Goal: Information Seeking & Learning: Learn about a topic

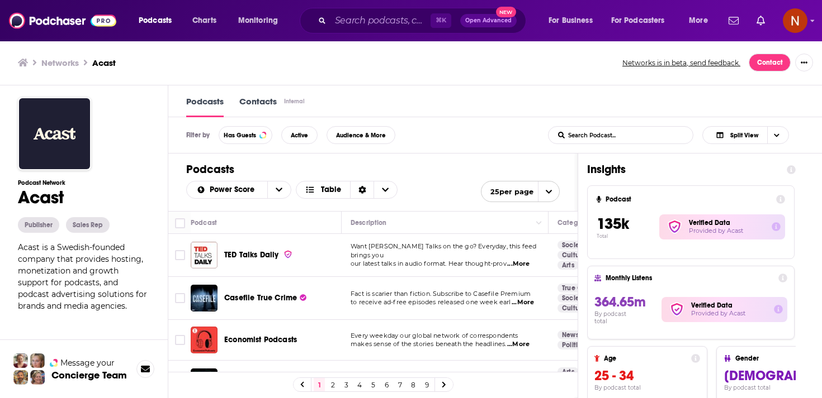
click at [379, 11] on div "⌘ K Open Advanced New" at bounding box center [413, 21] width 226 height 26
click at [378, 19] on input "Search podcasts, credits, & more..." at bounding box center [380, 21] width 100 height 18
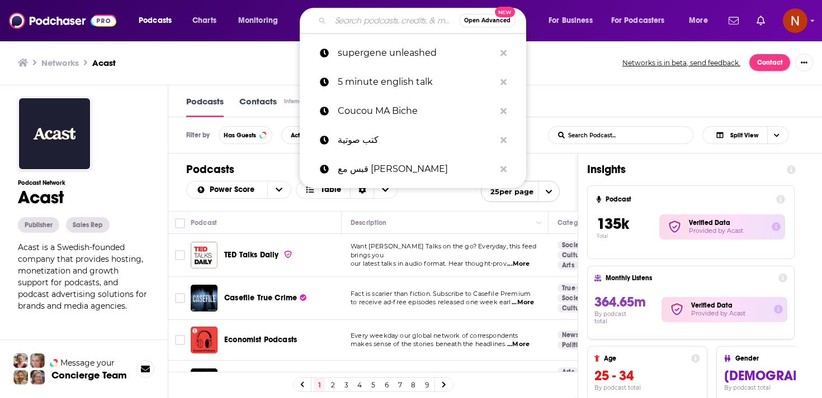
paste input "فايق ورايق"
type input "فايق ورايق"
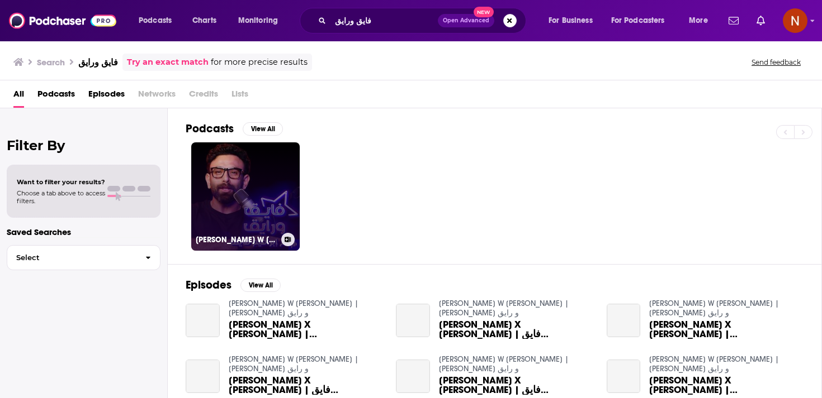
click at [284, 183] on link "Fayek W Rayek | فايق و رايق" at bounding box center [245, 197] width 108 height 108
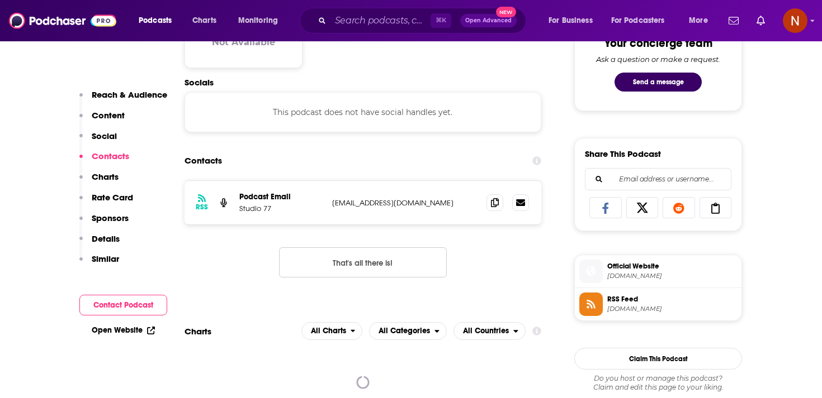
scroll to position [649, 0]
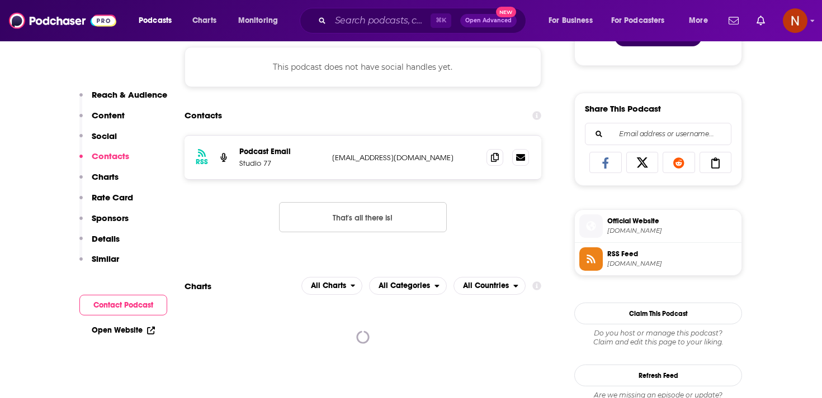
click at [625, 268] on span "anchor.fm" at bounding box center [672, 264] width 130 height 8
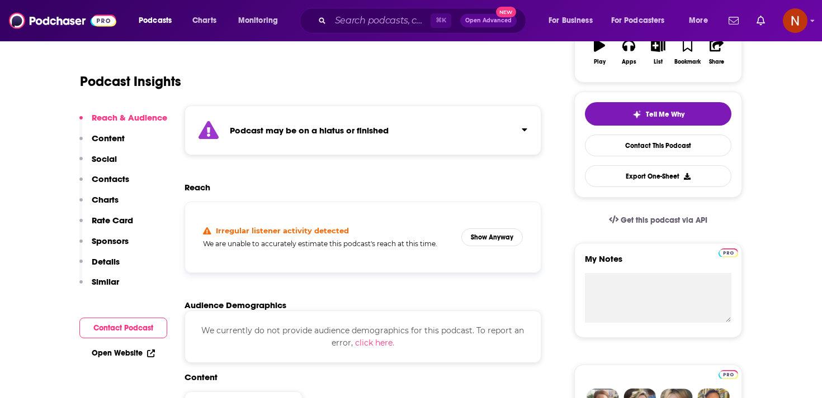
scroll to position [0, 0]
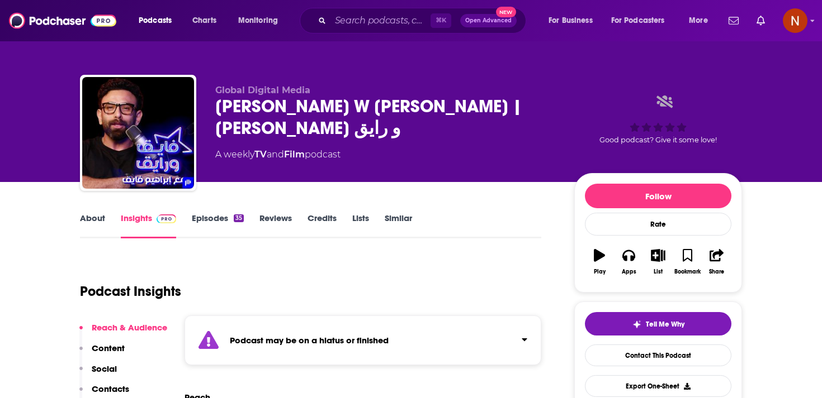
click at [271, 113] on div "Fayek W Rayek | فايق و رايق" at bounding box center [385, 118] width 341 height 44
drag, startPoint x: 219, startPoint y: 111, endPoint x: 335, endPoint y: 107, distance: 116.3
click at [335, 107] on div "Fayek W Rayek | فايق و رايق" at bounding box center [385, 118] width 341 height 44
copy h2 "Fayek W Rayek"
click at [317, 338] on strong "Podcast may be on a hiatus or finished" at bounding box center [309, 340] width 159 height 11
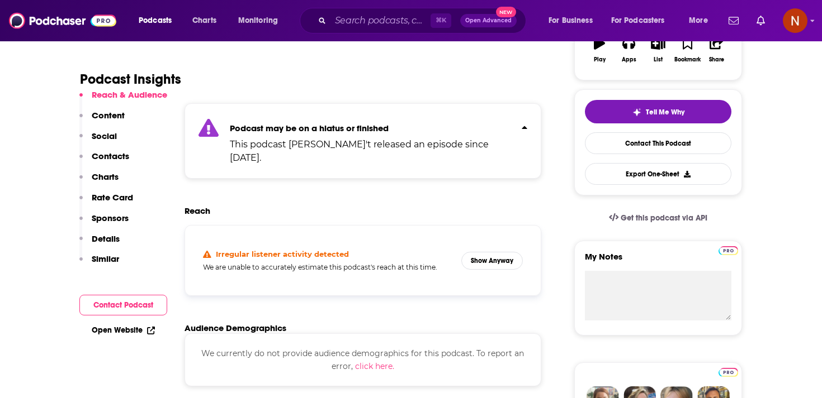
scroll to position [231, 0]
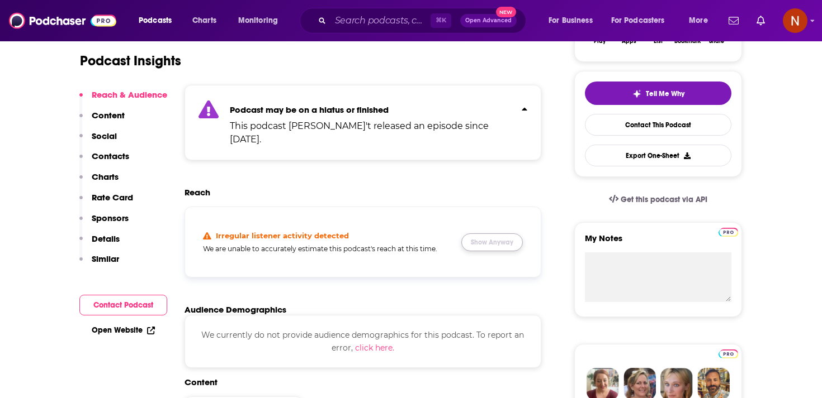
click at [492, 234] on button "Show Anyway" at bounding box center [491, 243] width 61 height 18
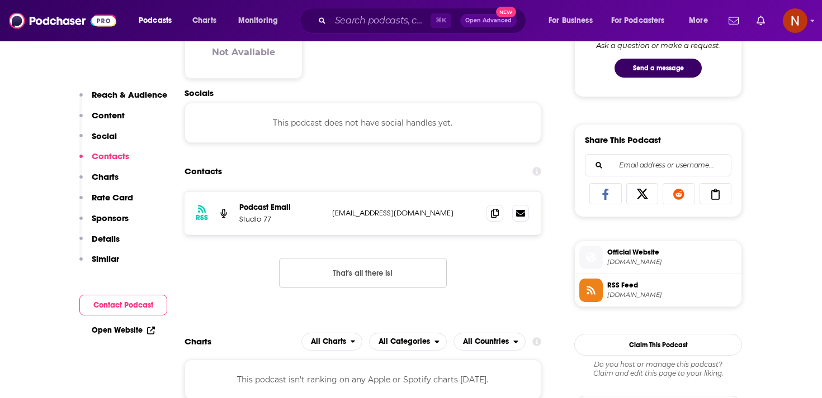
scroll to position [638, 0]
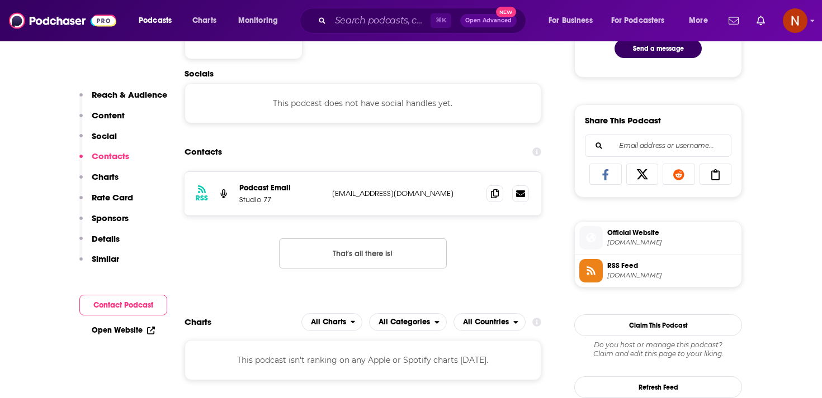
click at [600, 272] on span at bounding box center [590, 271] width 23 height 12
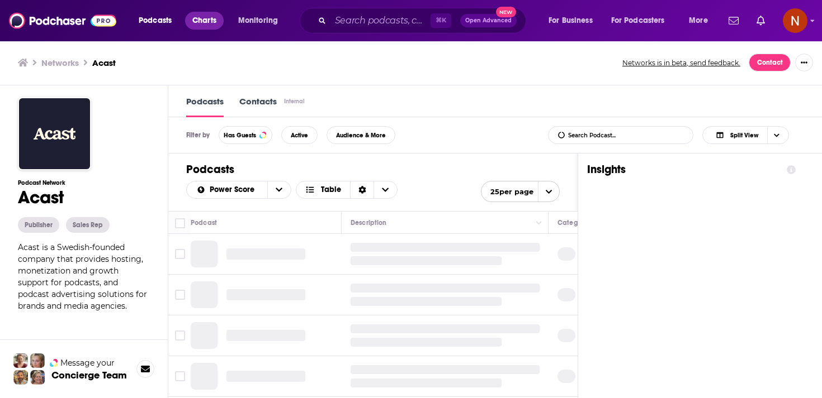
click at [213, 23] on span "Charts" at bounding box center [204, 21] width 24 height 16
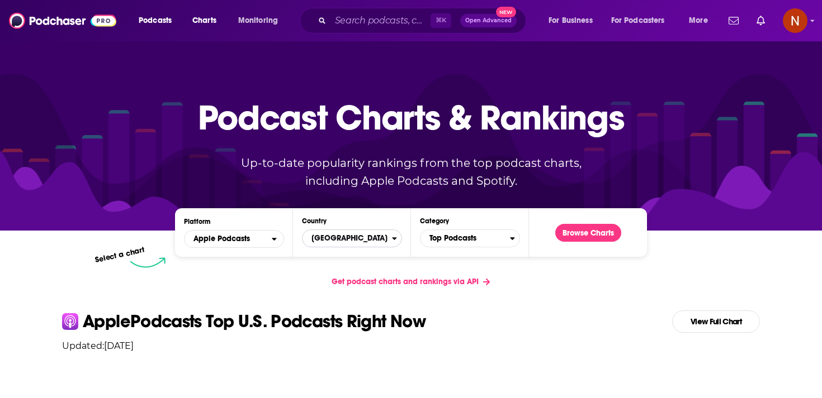
click at [363, 241] on span "[GEOGRAPHIC_DATA]" at bounding box center [346, 238] width 89 height 19
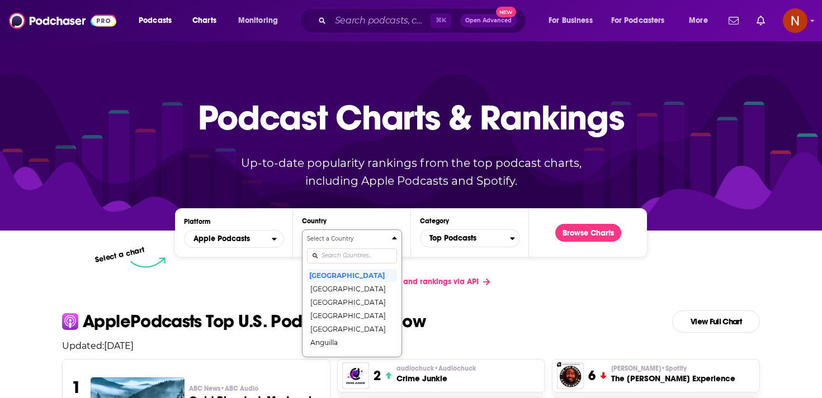
click at [362, 255] on input "Countries" at bounding box center [352, 256] width 90 height 15
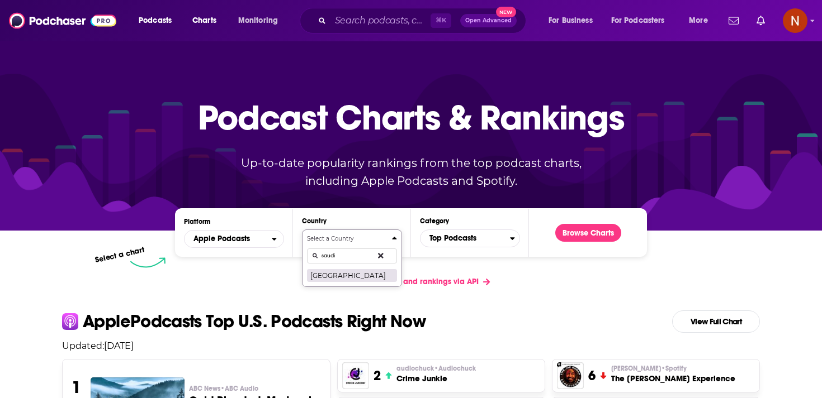
type input "saudi"
click at [353, 274] on button "[GEOGRAPHIC_DATA]" at bounding box center [352, 275] width 90 height 13
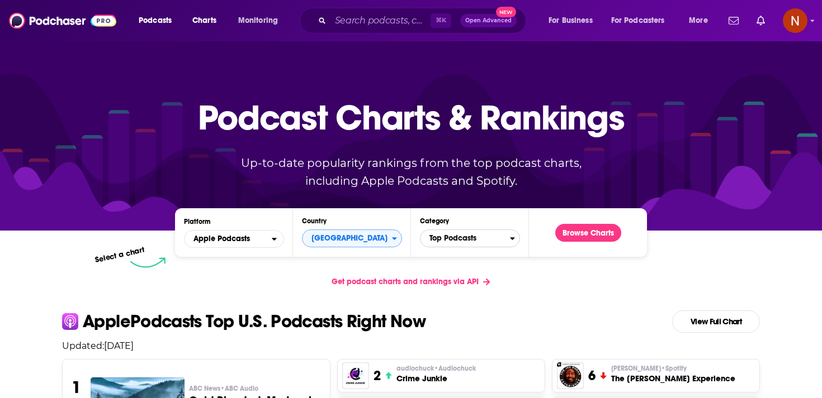
click at [449, 236] on span "Top Podcasts" at bounding box center [464, 238] width 89 height 19
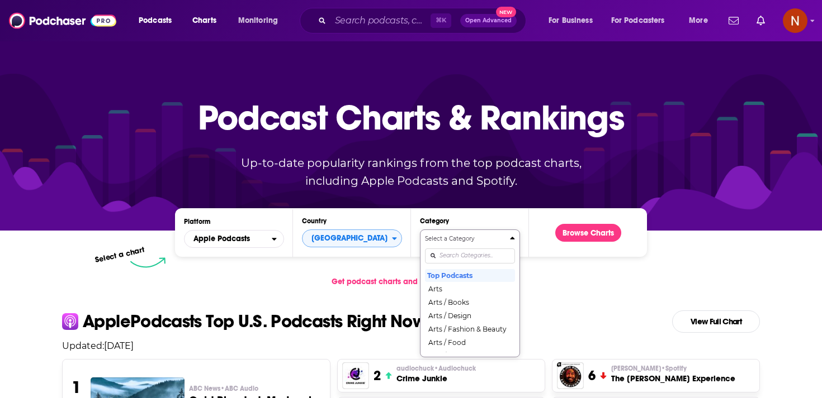
scroll to position [57, 0]
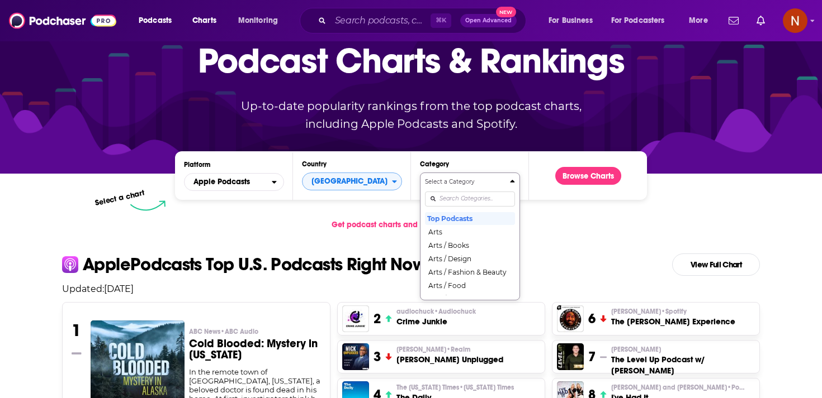
click at [449, 253] on div "Select a Category Top Podcasts Arts Arts / Books Arts / Design Arts / Fashion &…" at bounding box center [470, 237] width 90 height 118
click at [455, 248] on button "Arts / Books" at bounding box center [470, 245] width 90 height 13
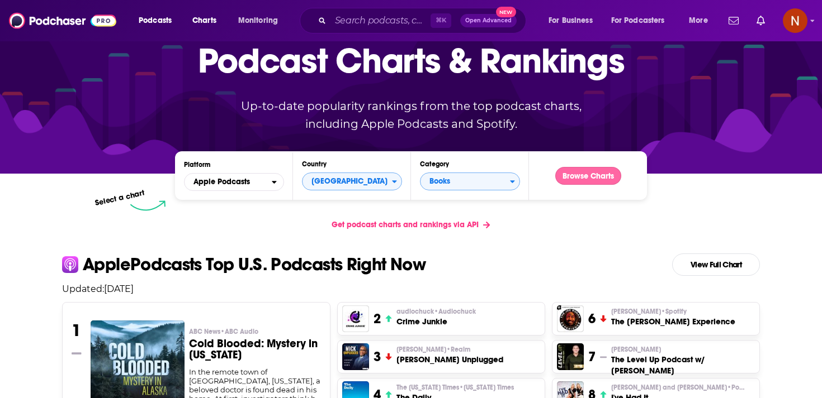
click at [591, 177] on button "Browse Charts" at bounding box center [588, 176] width 66 height 18
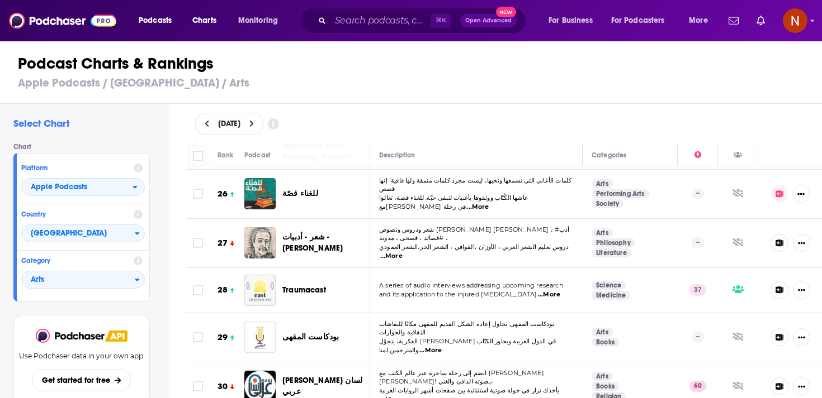
scroll to position [1216, 0]
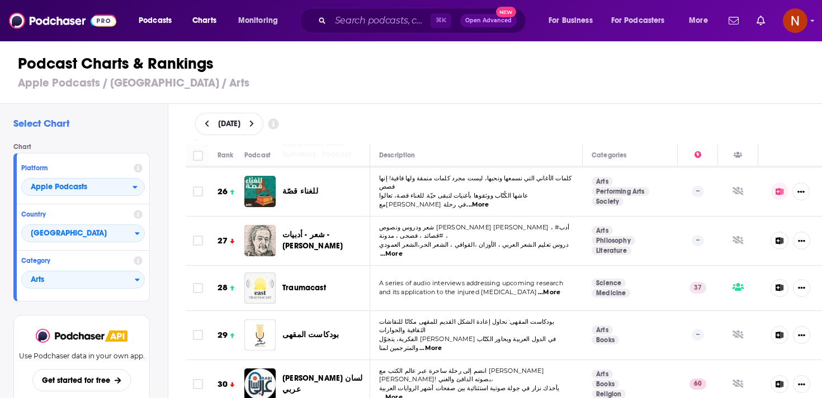
click at [316, 374] on span "[PERSON_NAME] لسان عربي" at bounding box center [322, 384] width 80 height 21
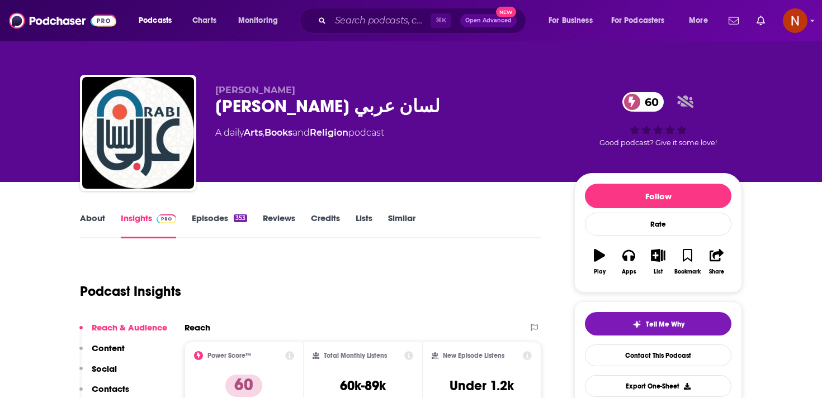
click at [236, 219] on div "353" at bounding box center [240, 219] width 13 height 8
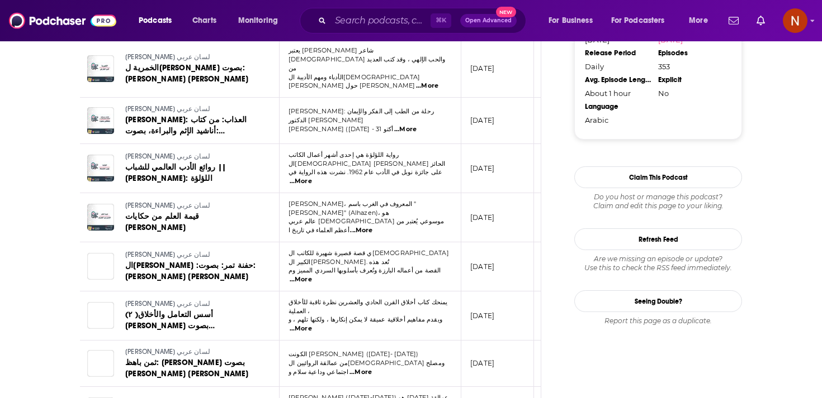
scroll to position [1100, 0]
